Goal: Information Seeking & Learning: Learn about a topic

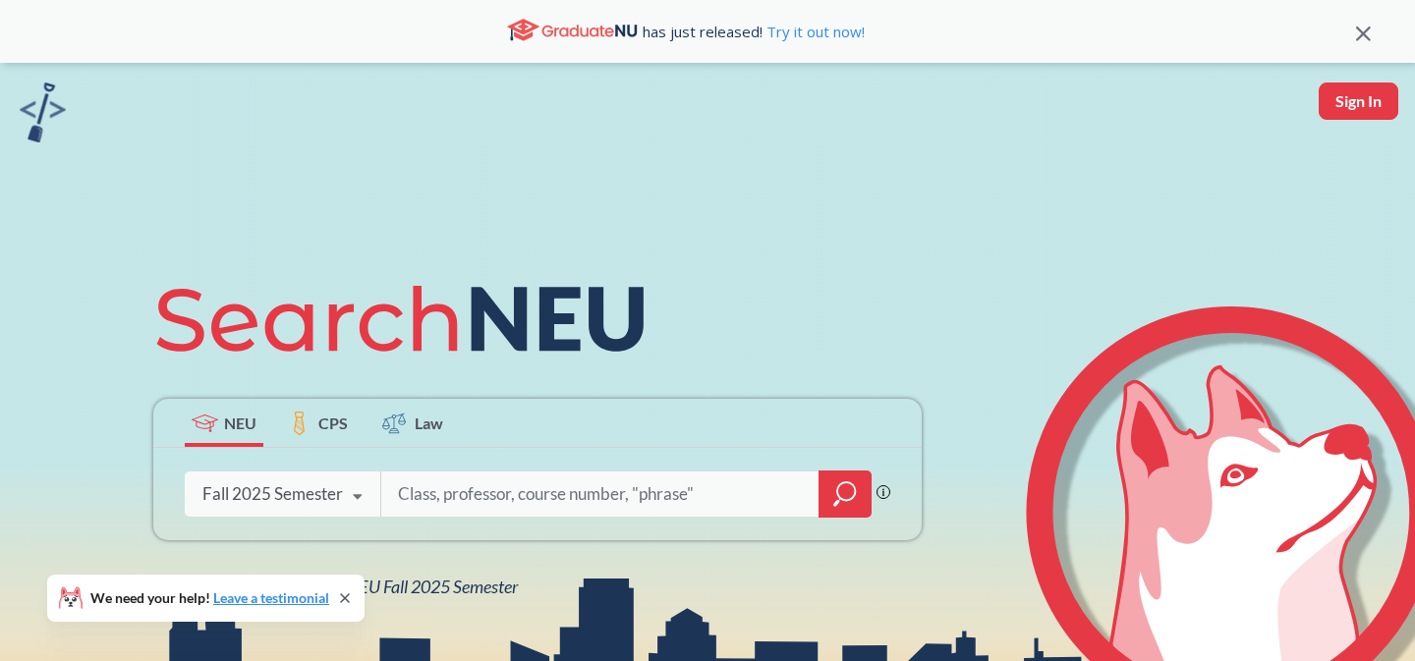
scroll to position [114, 0]
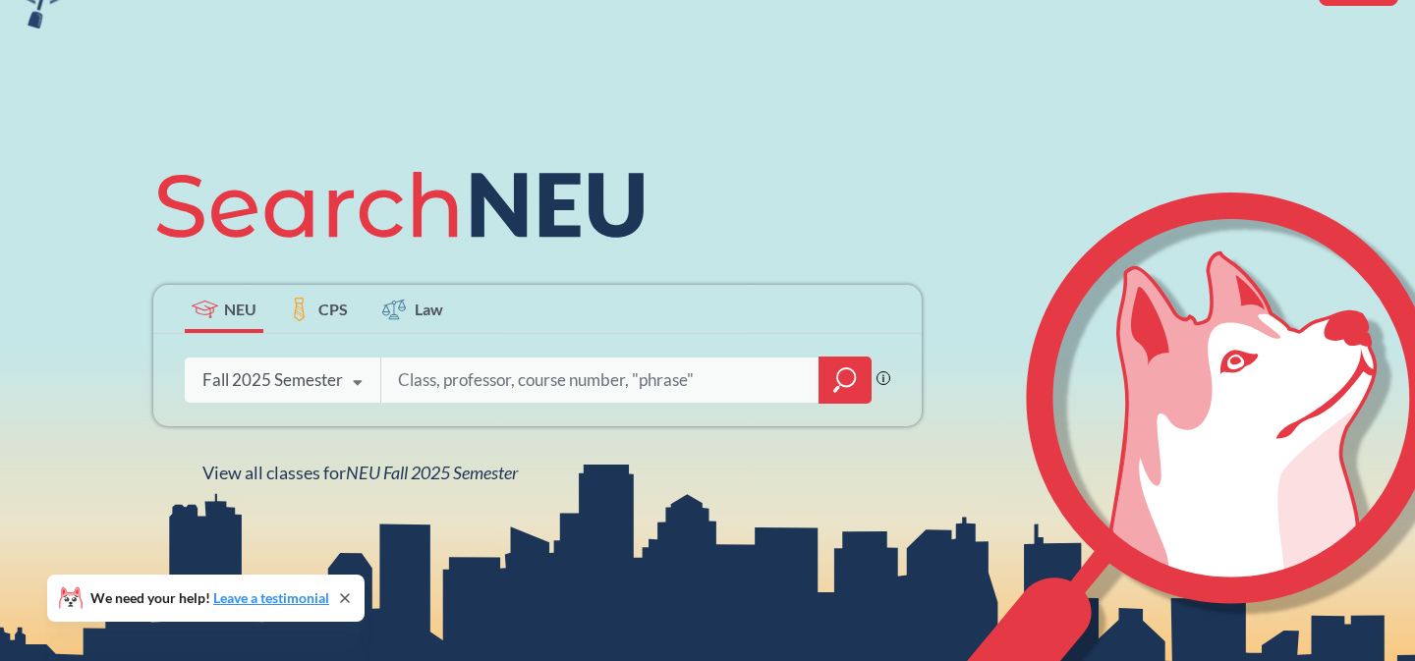
click at [755, 379] on input "search" at bounding box center [600, 380] width 409 height 41
type input "m"
type input "music, art,"
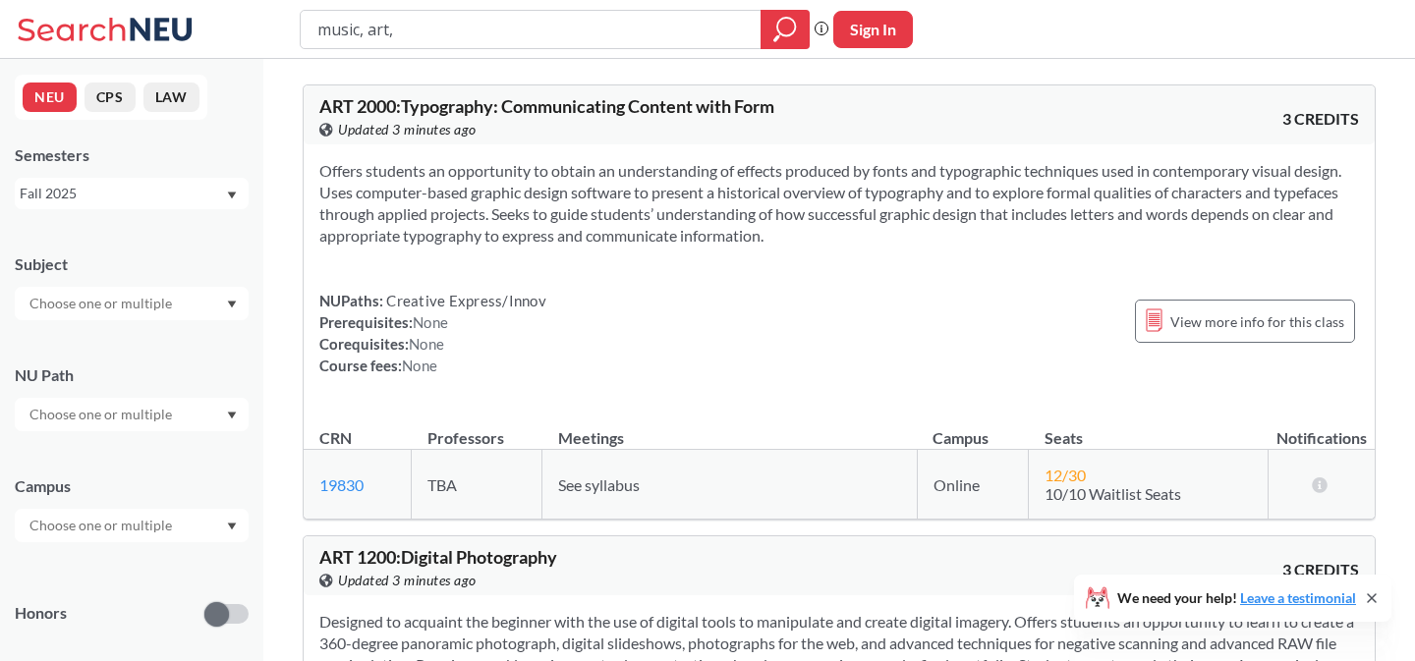
click at [424, 34] on input "music, art," at bounding box center [530, 29] width 431 height 33
type input "music, art, psychology, communication, anthropology"
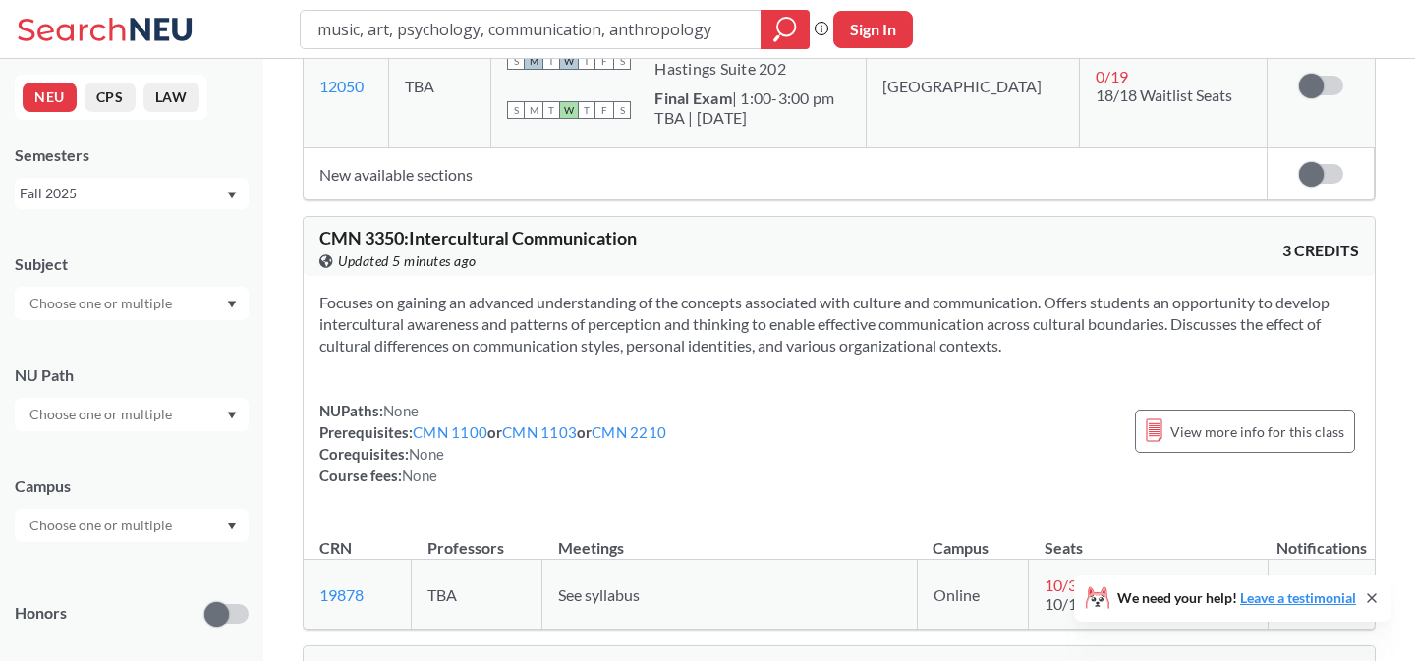
scroll to position [39518, 0]
